Goal: Information Seeking & Learning: Learn about a topic

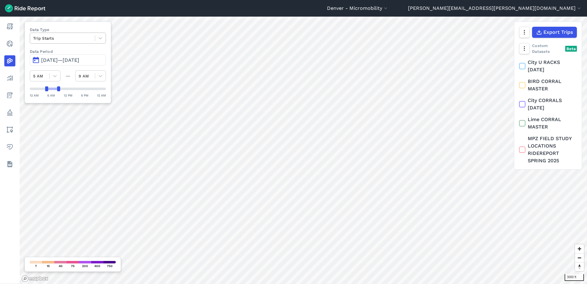
click at [54, 37] on div at bounding box center [62, 38] width 59 height 7
click at [50, 62] on div "Routes" at bounding box center [68, 63] width 76 height 11
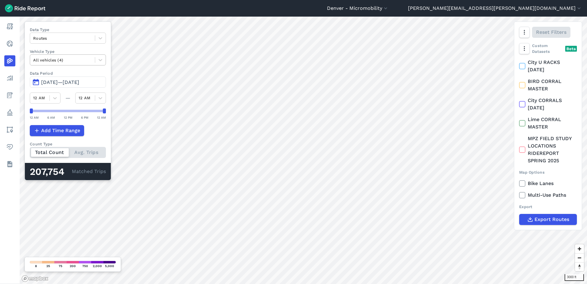
click at [68, 58] on div at bounding box center [62, 60] width 59 height 7
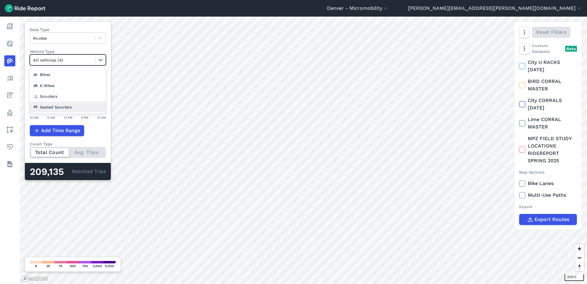
click at [60, 107] on div "Seated Scooters" at bounding box center [68, 107] width 76 height 11
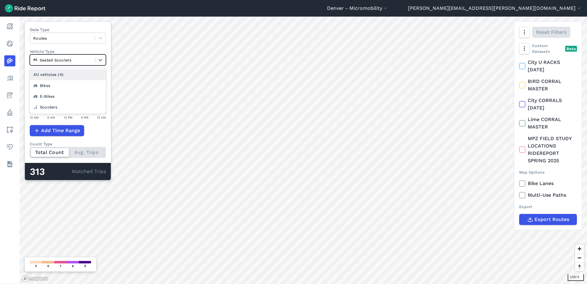
click at [48, 61] on div at bounding box center [62, 60] width 59 height 7
click at [59, 72] on div "All vehicles (4)" at bounding box center [68, 74] width 76 height 11
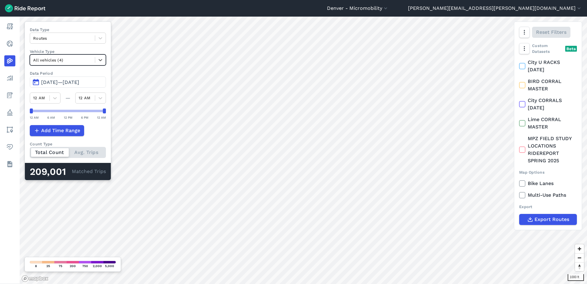
click at [65, 81] on span "[DATE]—[DATE]" at bounding box center [60, 82] width 38 height 6
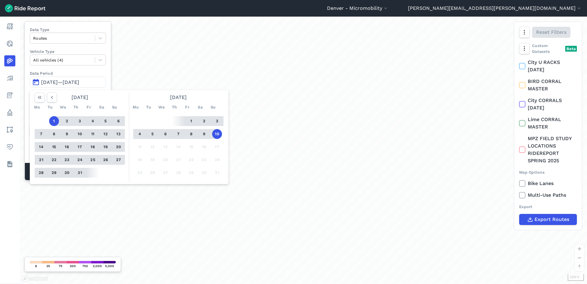
click at [66, 72] on label "Data Period" at bounding box center [68, 73] width 76 height 6
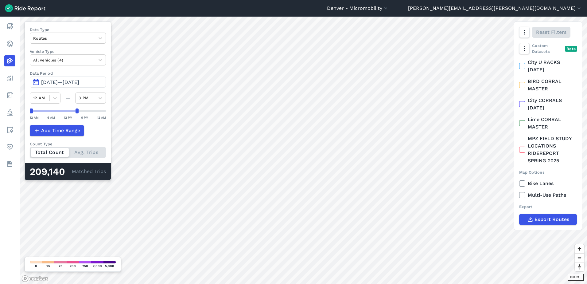
click at [75, 114] on div "12 AM 6 AM 12 PM 6 PM 12 AM" at bounding box center [68, 114] width 76 height 12
drag, startPoint x: 68, startPoint y: 113, endPoint x: 55, endPoint y: 114, distance: 12.9
click at [55, 114] on div "12 AM 6 AM 12 PM 6 PM 12 AM" at bounding box center [68, 114] width 76 height 12
click at [55, 113] on div "12 AM 6 AM 12 PM 6 PM 12 AM" at bounding box center [68, 114] width 76 height 12
click at [55, 111] on div at bounding box center [52, 111] width 43 height 2
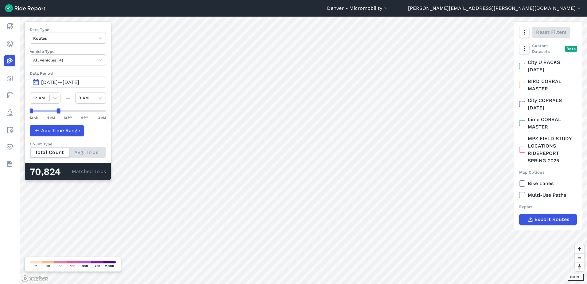
drag, startPoint x: 73, startPoint y: 111, endPoint x: 58, endPoint y: 112, distance: 15.4
click at [58, 112] on div at bounding box center [58, 110] width 3 height 5
drag, startPoint x: 31, startPoint y: 112, endPoint x: 48, endPoint y: 112, distance: 16.9
click at [48, 112] on div at bounding box center [46, 110] width 3 height 5
click at [305, 284] on html "Denver - Micromobility [GEOGRAPHIC_DATA] - Carshare [GEOGRAPHIC_DATA] - Micromo…" at bounding box center [293, 142] width 587 height 284
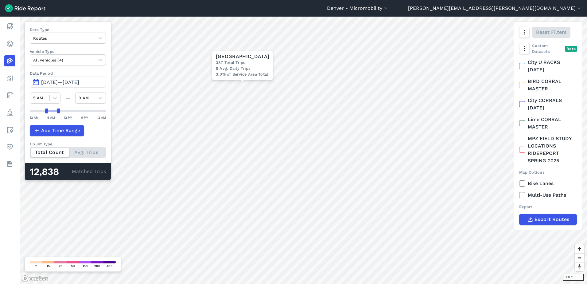
click at [78, 84] on span "[DATE]—[DATE]" at bounding box center [60, 82] width 38 height 6
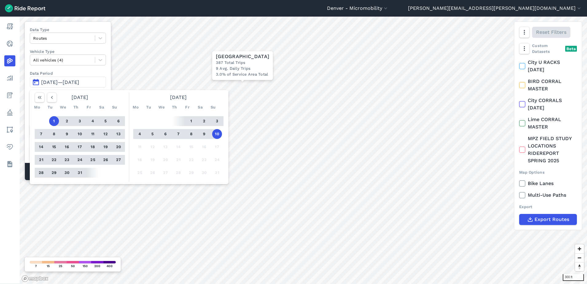
click at [190, 135] on button "8" at bounding box center [192, 134] width 10 height 10
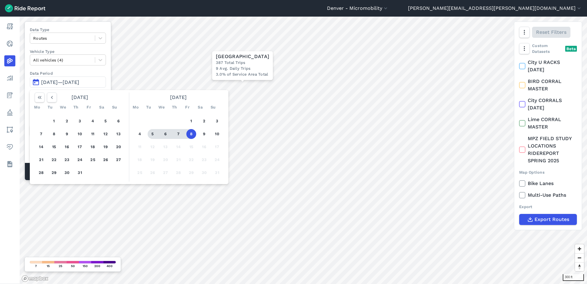
click at [154, 133] on button "5" at bounding box center [153, 134] width 10 height 10
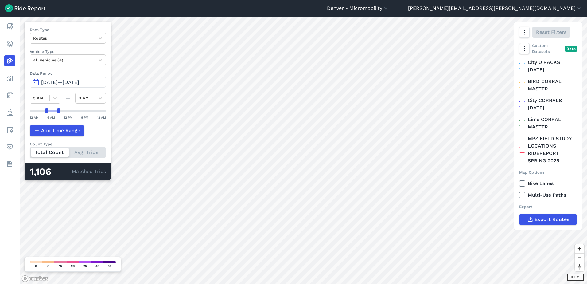
click at [73, 82] on span "[DATE]—[DATE]" at bounding box center [60, 82] width 38 height 6
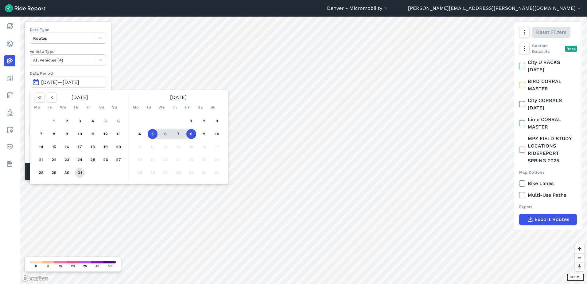
click at [83, 171] on button "31" at bounding box center [80, 173] width 10 height 10
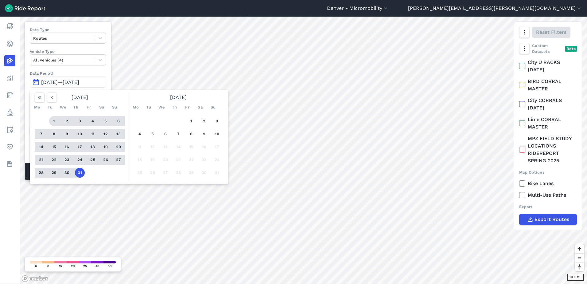
click at [53, 119] on button "1" at bounding box center [54, 121] width 10 height 10
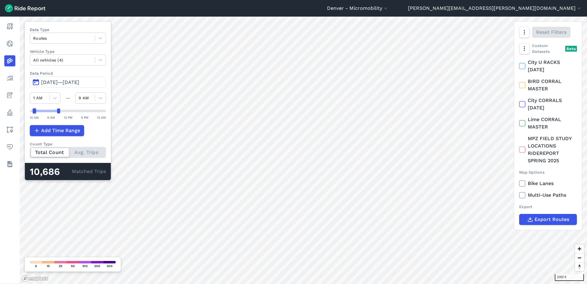
drag, startPoint x: 43, startPoint y: 113, endPoint x: 34, endPoint y: 113, distance: 9.2
click at [34, 113] on div at bounding box center [34, 110] width 3 height 5
drag, startPoint x: 58, startPoint y: 113, endPoint x: 46, endPoint y: 112, distance: 11.7
click at [46, 112] on div at bounding box center [46, 110] width 3 height 5
click at [45, 109] on div at bounding box center [68, 110] width 76 height 5
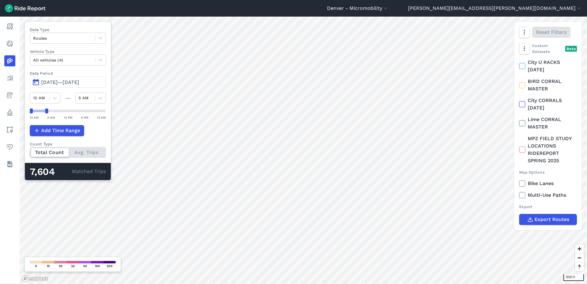
drag, startPoint x: 35, startPoint y: 111, endPoint x: 29, endPoint y: 111, distance: 5.8
click at [28, 111] on div "Data Type Routes Vehicle Type All vehicles (4) Data Period [DATE] 1, 2025—[DATE…" at bounding box center [68, 101] width 87 height 159
click at [38, 113] on div at bounding box center [37, 110] width 3 height 5
click at [127, 111] on div "3000 ft Data Type Routes Vehicle Type All vehicles (4) Data Period [DATE] 1, 20…" at bounding box center [304, 150] width 568 height 267
drag, startPoint x: 30, startPoint y: 113, endPoint x: 95, endPoint y: 114, distance: 64.2
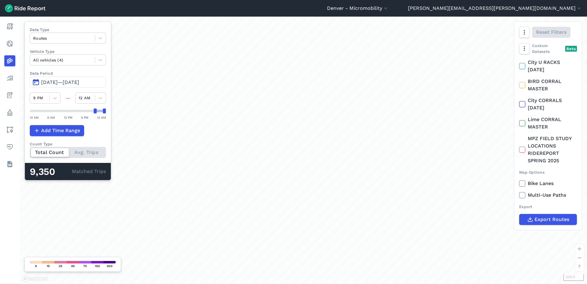
click at [95, 114] on div "12 AM 6 AM 12 PM 6 PM 12 AM" at bounding box center [68, 114] width 76 height 12
drag, startPoint x: 95, startPoint y: 111, endPoint x: 73, endPoint y: 111, distance: 22.4
click at [73, 111] on div at bounding box center [74, 110] width 3 height 5
drag, startPoint x: 103, startPoint y: 112, endPoint x: 87, endPoint y: 113, distance: 16.3
click at [87, 113] on div at bounding box center [86, 110] width 3 height 5
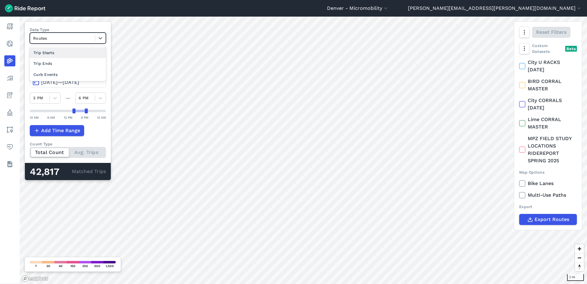
click at [55, 37] on div at bounding box center [62, 38] width 59 height 7
click at [55, 51] on div "Trip Starts" at bounding box center [68, 52] width 76 height 11
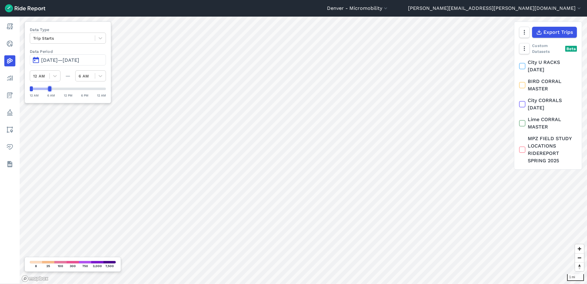
drag, startPoint x: 104, startPoint y: 90, endPoint x: 49, endPoint y: 87, distance: 55.1
click at [49, 87] on div at bounding box center [49, 88] width 3 height 5
drag, startPoint x: 33, startPoint y: 89, endPoint x: 39, endPoint y: 89, distance: 6.5
click at [39, 89] on div at bounding box center [37, 88] width 3 height 5
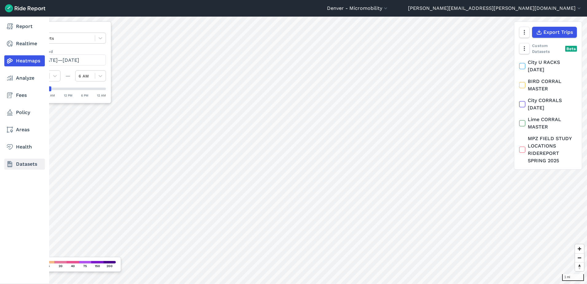
click at [8, 160] on link "Datasets" at bounding box center [24, 164] width 41 height 11
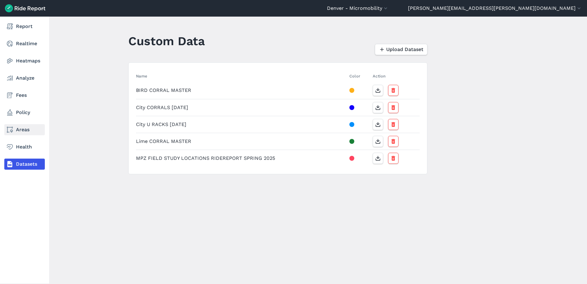
click at [29, 132] on link "Areas" at bounding box center [24, 129] width 41 height 11
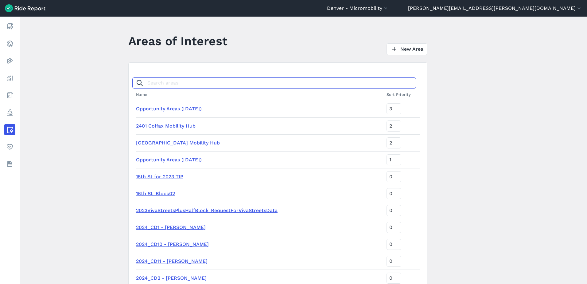
click at [199, 79] on input "Search areas" at bounding box center [274, 82] width 284 height 11
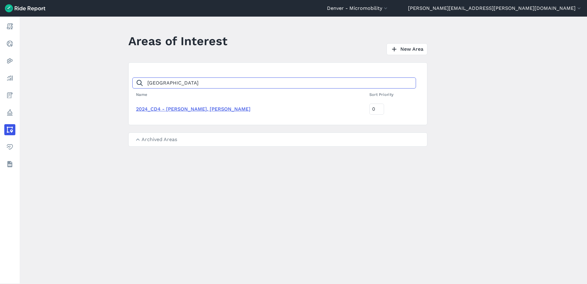
type input "[GEOGRAPHIC_DATA]"
click at [201, 107] on link "2024_CD4 - [PERSON_NAME], [PERSON_NAME]" at bounding box center [193, 109] width 115 height 6
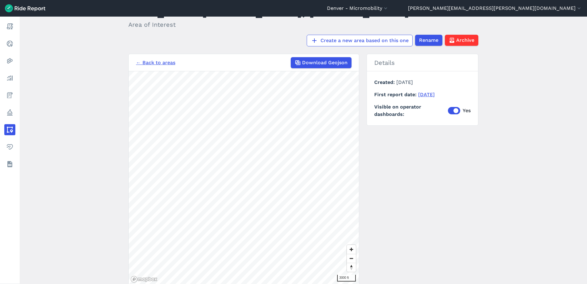
scroll to position [41, 0]
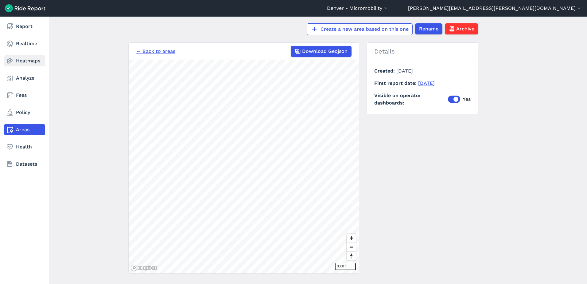
click at [21, 57] on link "Heatmaps" at bounding box center [24, 60] width 41 height 11
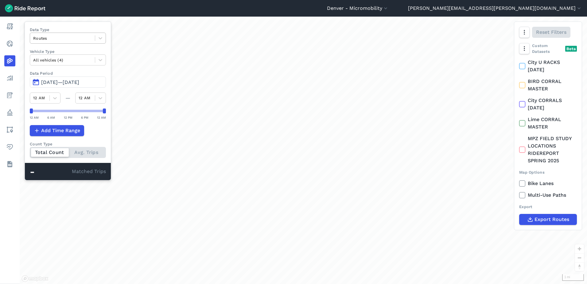
click at [71, 36] on div at bounding box center [62, 38] width 59 height 7
click at [62, 59] on div "Trip Ends" at bounding box center [68, 63] width 76 height 11
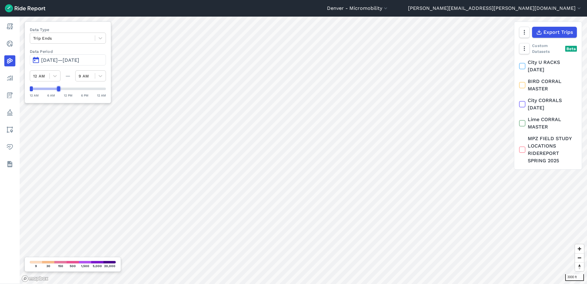
drag, startPoint x: 104, startPoint y: 89, endPoint x: 59, endPoint y: 87, distance: 44.9
click at [59, 87] on div at bounding box center [58, 88] width 3 height 5
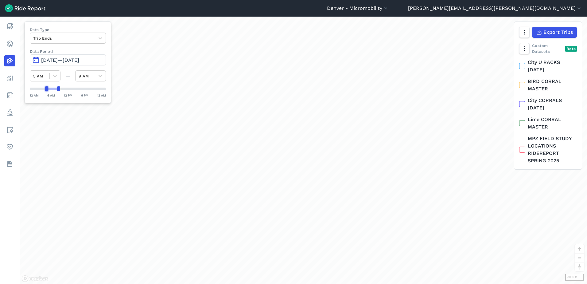
drag, startPoint x: 31, startPoint y: 89, endPoint x: 48, endPoint y: 89, distance: 16.6
click at [48, 89] on div at bounding box center [46, 88] width 3 height 5
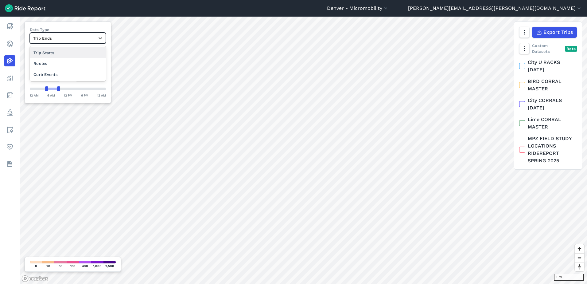
click at [75, 39] on div at bounding box center [62, 38] width 59 height 7
click at [71, 61] on div "Routes" at bounding box center [68, 63] width 76 height 11
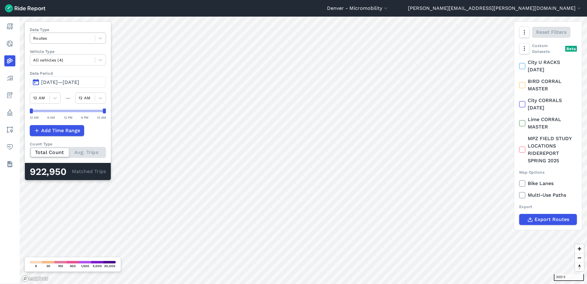
click at [56, 41] on div at bounding box center [62, 38] width 59 height 7
click at [71, 54] on div "Trip Starts" at bounding box center [68, 52] width 76 height 11
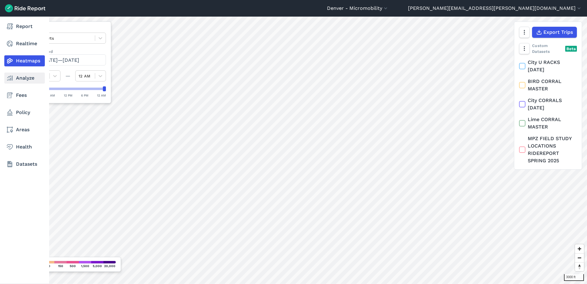
click at [22, 79] on link "Analyze" at bounding box center [24, 78] width 41 height 11
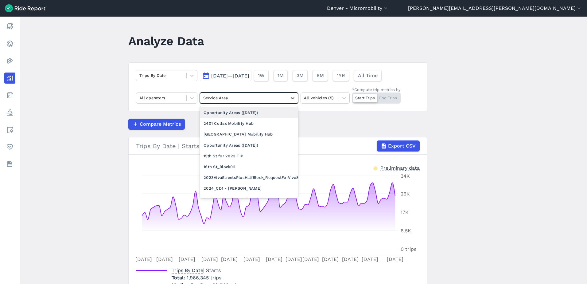
click at [226, 93] on div "Service Area" at bounding box center [249, 97] width 98 height 11
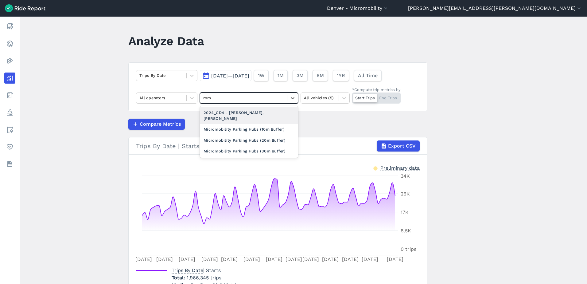
type input "[GEOGRAPHIC_DATA]"
click at [260, 112] on div "2024_CD4 - [PERSON_NAME], [PERSON_NAME]" at bounding box center [249, 115] width 98 height 17
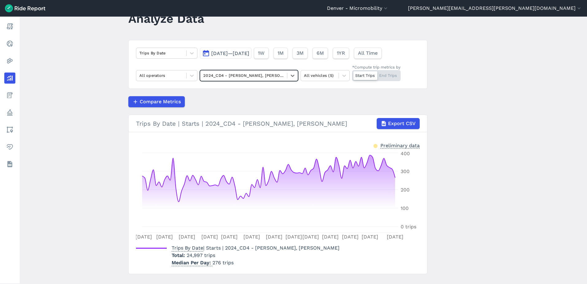
scroll to position [35, 0]
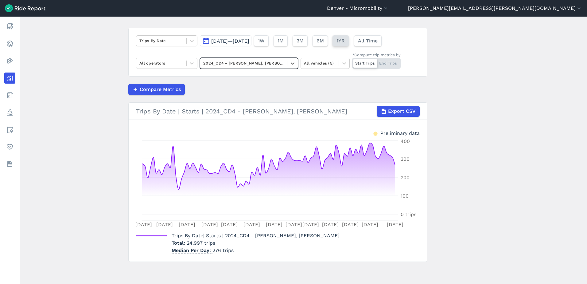
click at [345, 42] on span "1YR" at bounding box center [341, 40] width 8 height 7
